Goal: Information Seeking & Learning: Learn about a topic

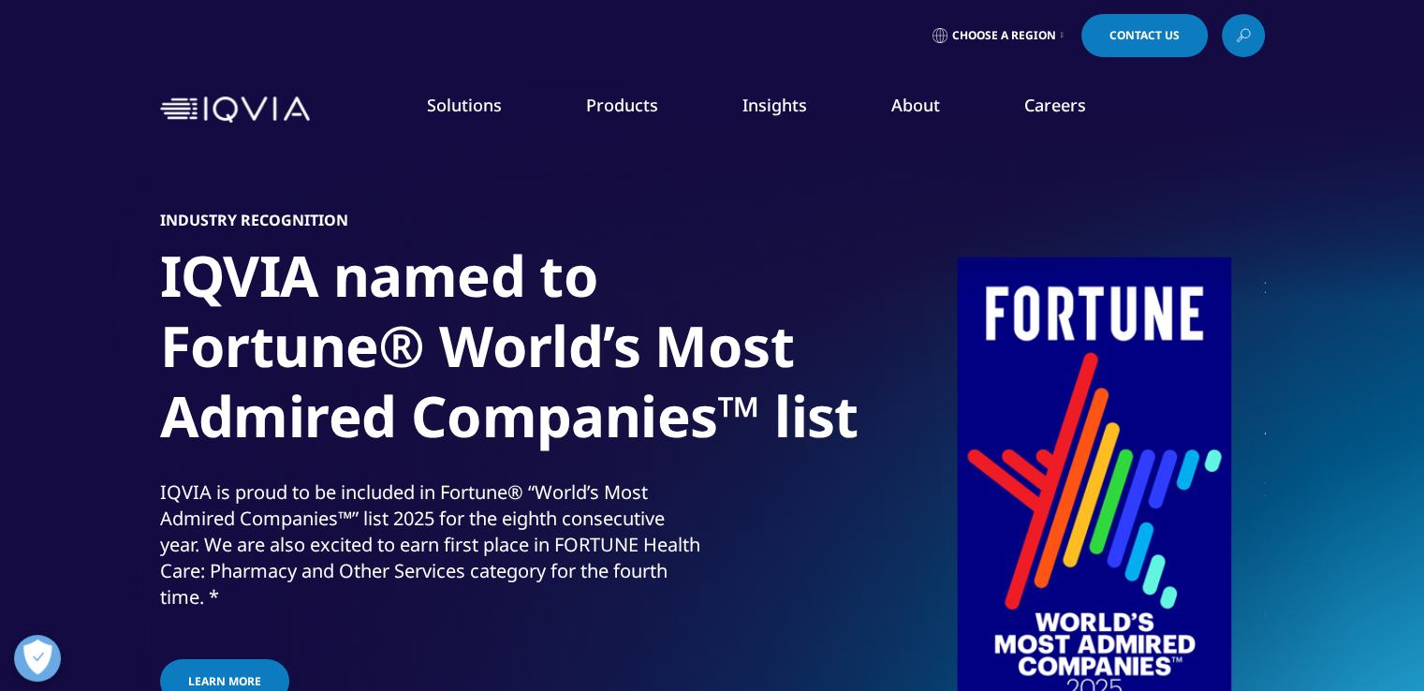
click at [764, 116] on link "Insights" at bounding box center [774, 105] width 65 height 22
